Goal: Task Accomplishment & Management: Manage account settings

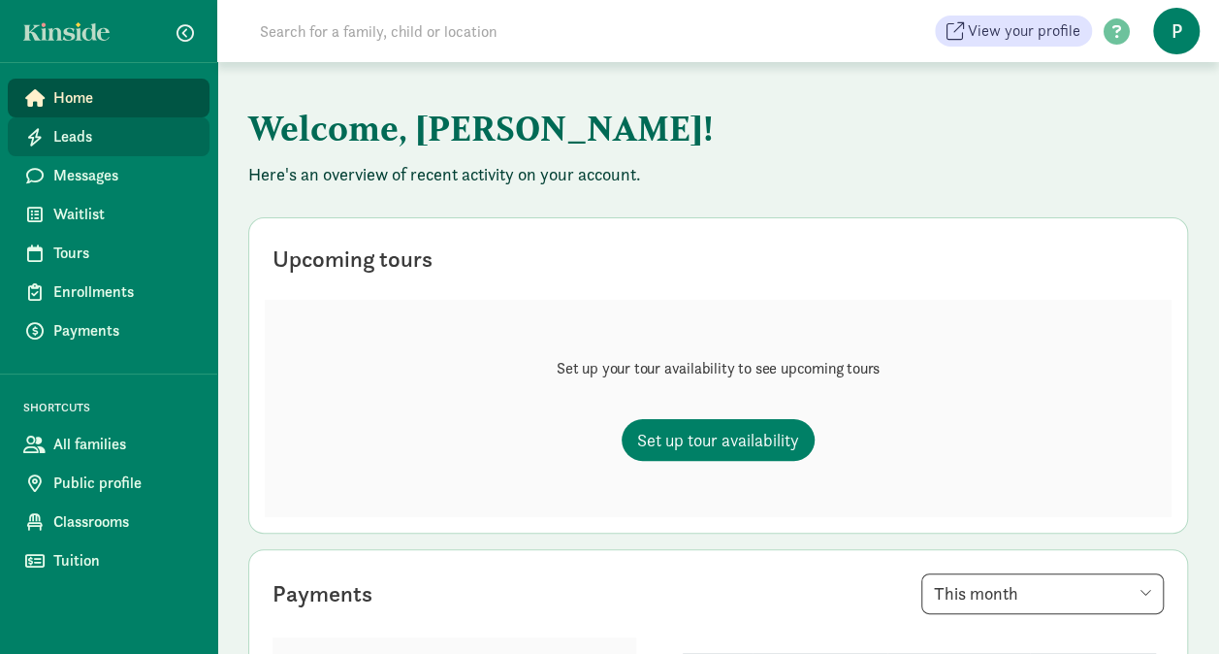
click at [74, 138] on span "Leads" at bounding box center [123, 136] width 141 height 23
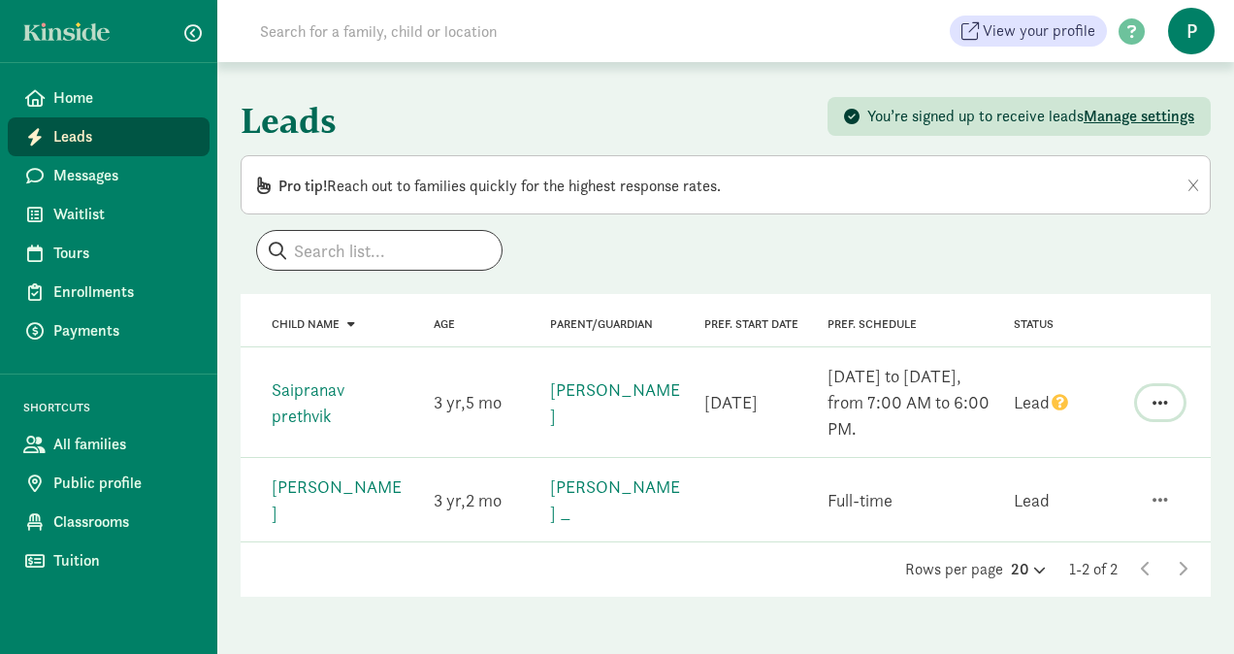
click at [1150, 402] on button "button" at bounding box center [1160, 402] width 47 height 33
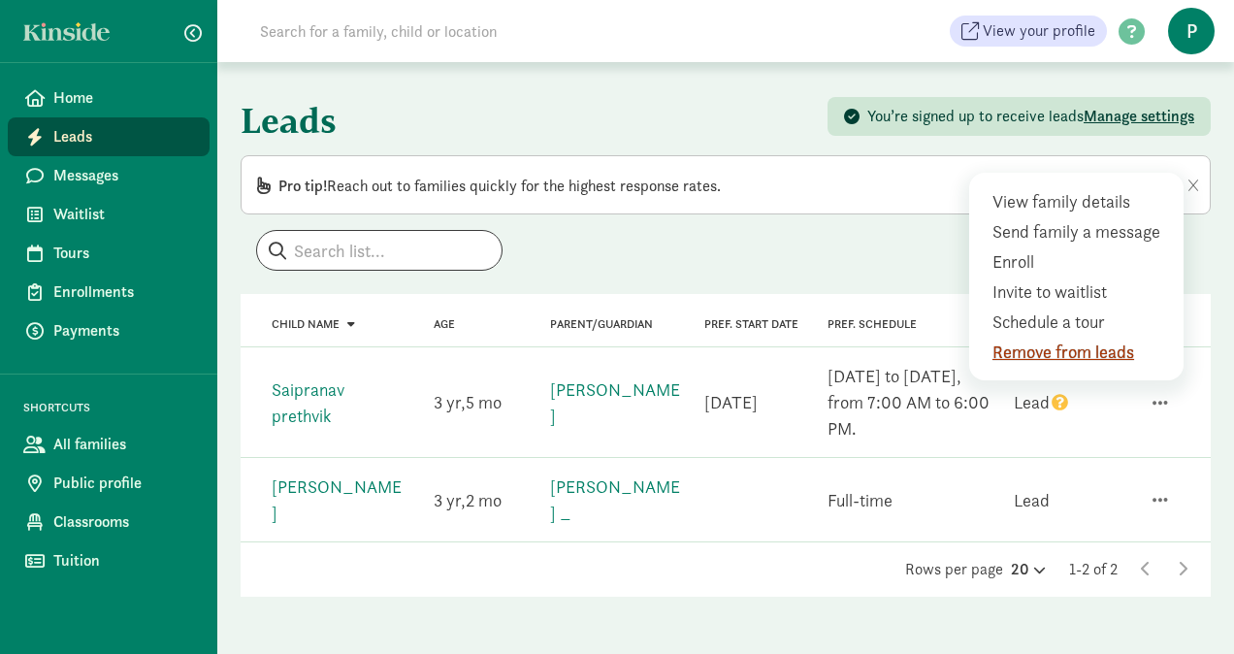
click at [1114, 353] on div "Remove from leads" at bounding box center [1080, 352] width 177 height 26
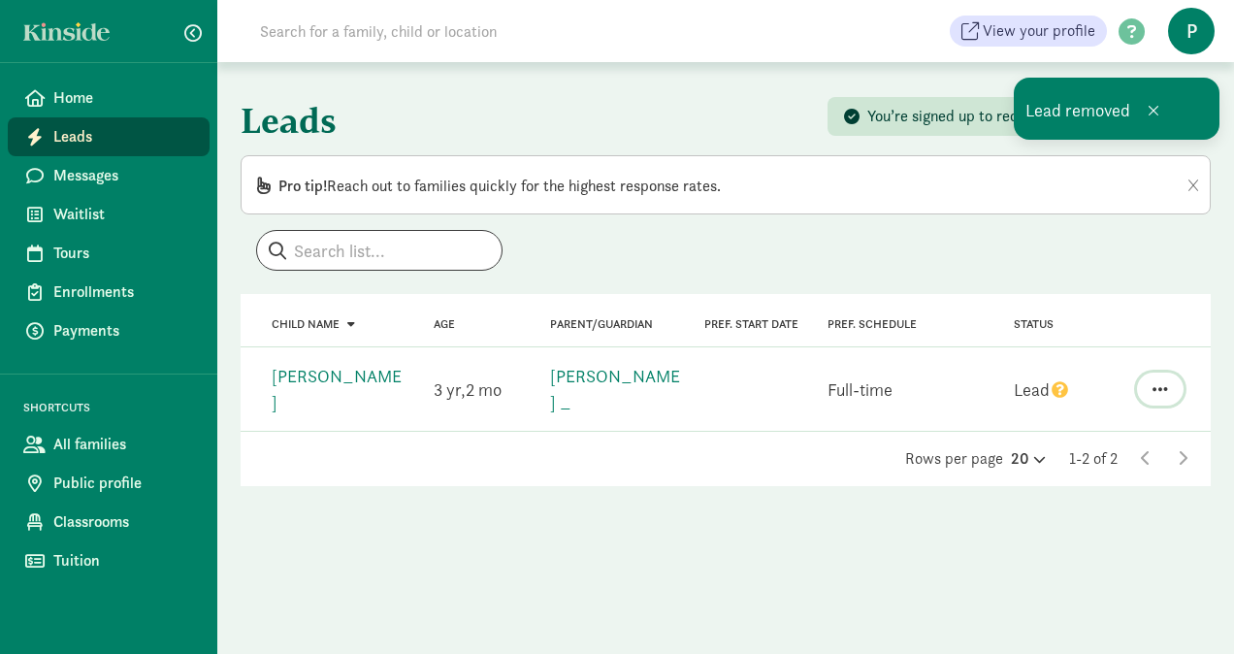
click at [1160, 380] on span "button" at bounding box center [1160, 388] width 16 height 17
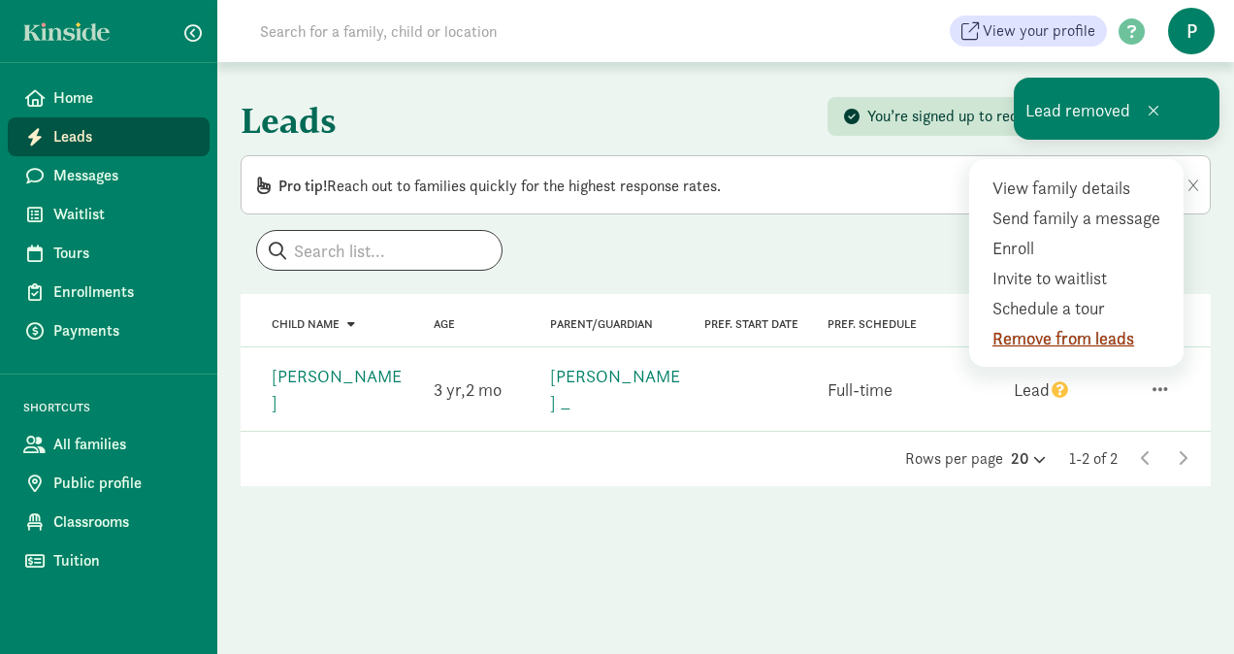
click at [1119, 329] on div "Remove from leads" at bounding box center [1080, 338] width 177 height 26
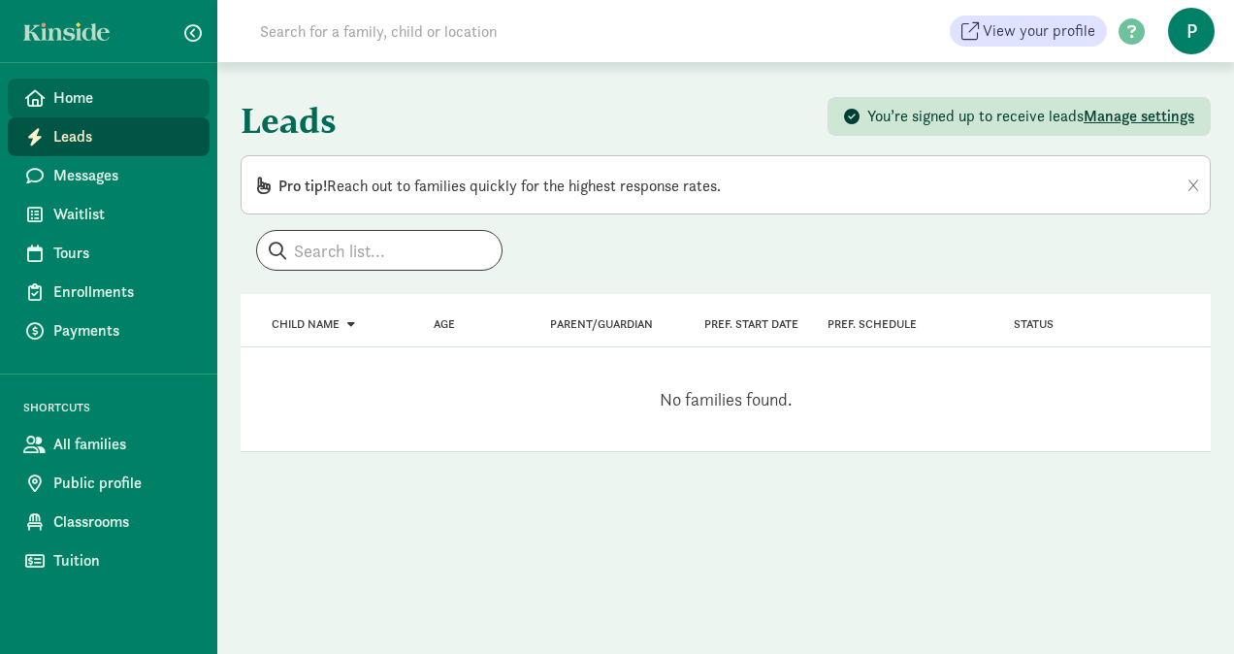
click at [72, 111] on link "Home" at bounding box center [109, 98] width 202 height 39
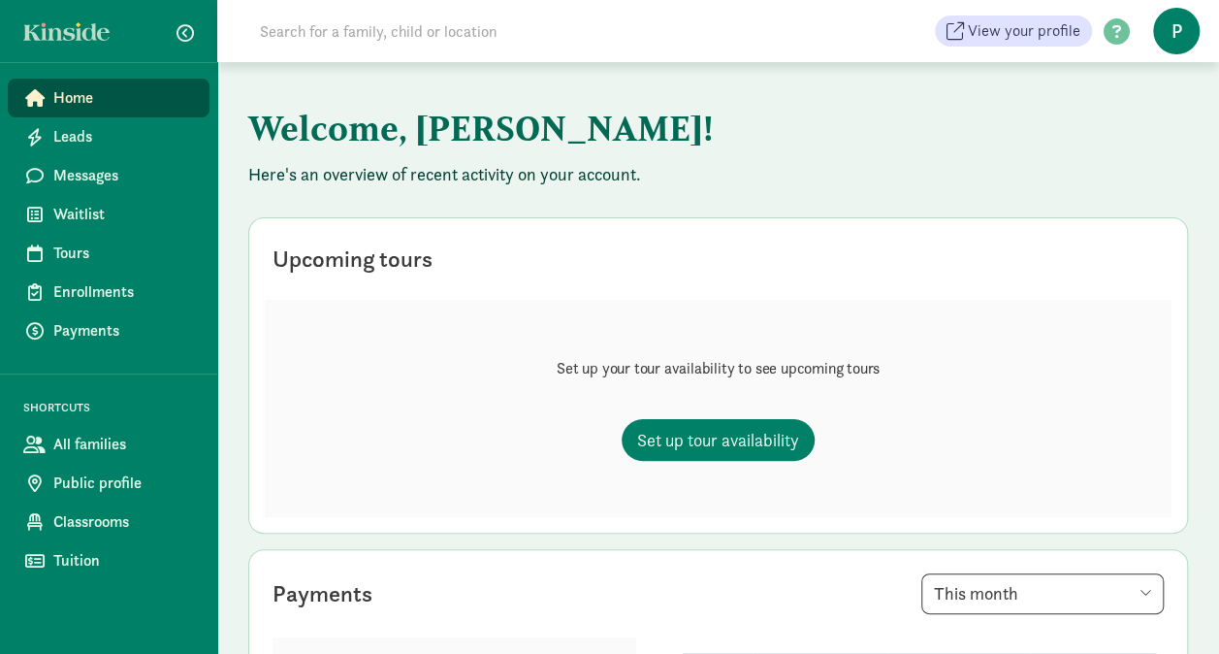
click at [76, 111] on link "Home" at bounding box center [109, 98] width 202 height 39
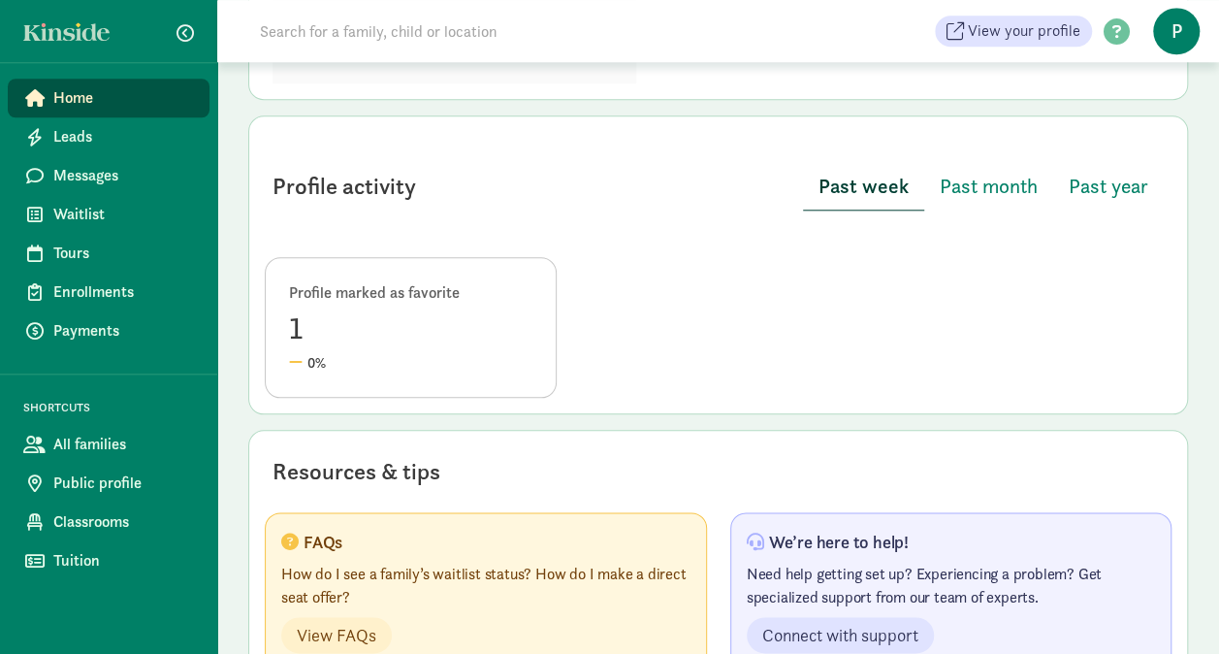
scroll to position [929, 0]
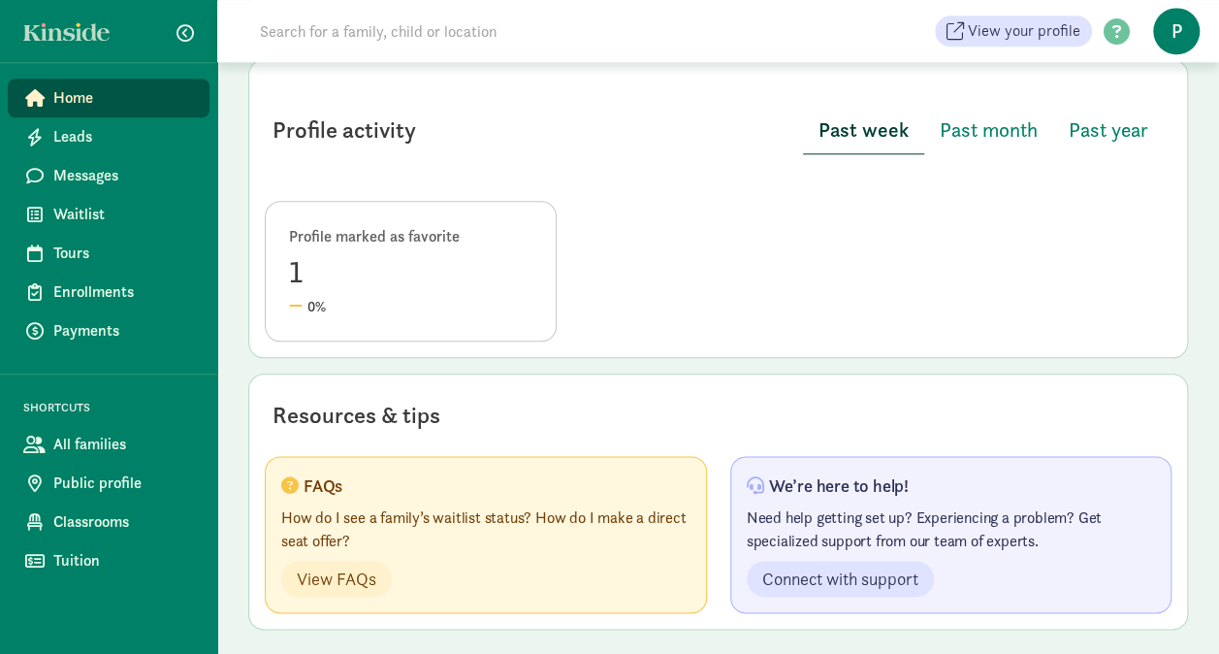
click at [299, 263] on div "1" at bounding box center [410, 271] width 243 height 47
click at [313, 295] on div "0%" at bounding box center [410, 306] width 243 height 22
click at [343, 567] on span "View FAQs" at bounding box center [337, 579] width 80 height 26
click at [985, 123] on span "Past month" at bounding box center [989, 129] width 98 height 31
click at [1111, 122] on span "Past year" at bounding box center [1109, 129] width 80 height 31
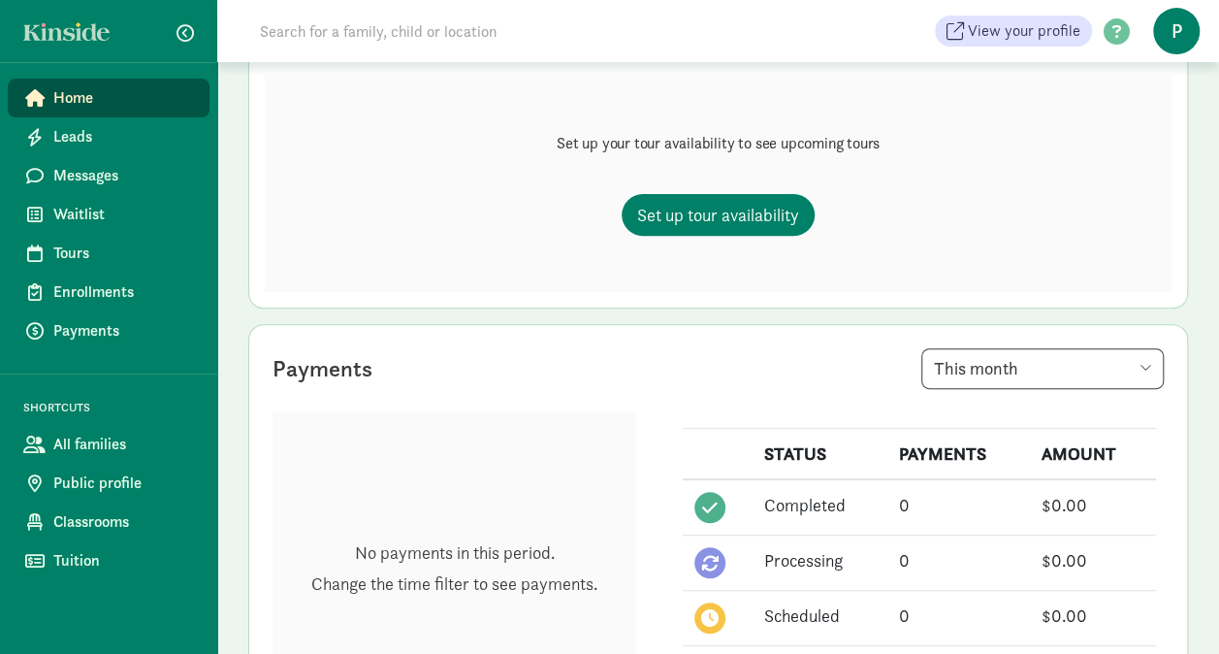
scroll to position [177, 0]
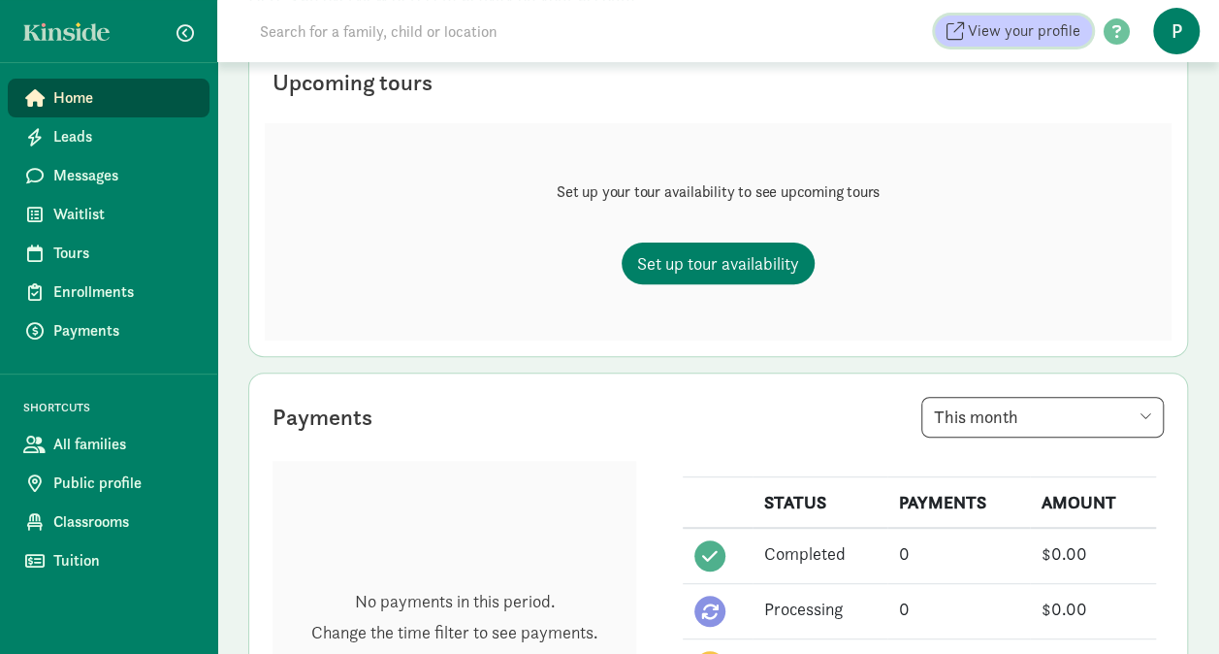
click at [1037, 23] on span "View your profile" at bounding box center [1024, 30] width 113 height 23
